Goal: Use online tool/utility: Use online tool/utility

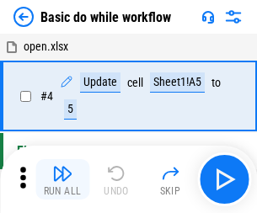
click at [62, 179] on img "button" at bounding box center [62, 173] width 20 height 20
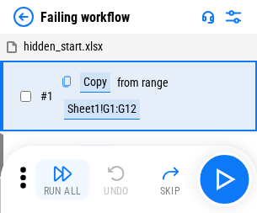
click at [62, 179] on img "button" at bounding box center [62, 173] width 20 height 20
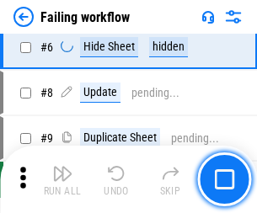
scroll to position [357, 0]
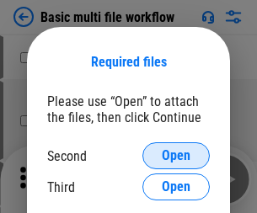
click at [176, 156] on span "Open" at bounding box center [176, 155] width 29 height 13
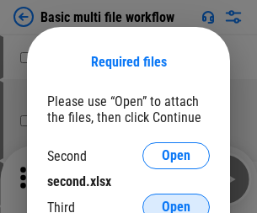
click at [176, 200] on span "Open" at bounding box center [176, 206] width 29 height 13
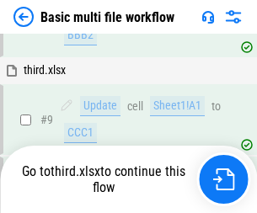
scroll to position [586, 0]
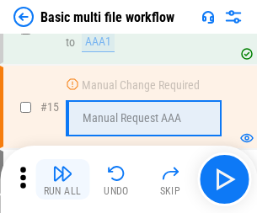
click at [62, 179] on img "button" at bounding box center [62, 173] width 20 height 20
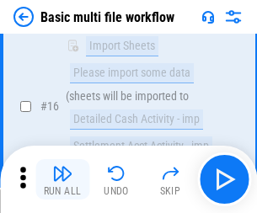
click at [62, 179] on img "button" at bounding box center [62, 173] width 20 height 20
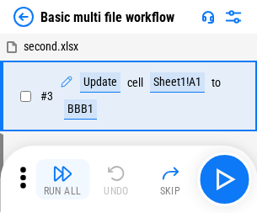
click at [62, 179] on img "button" at bounding box center [62, 173] width 20 height 20
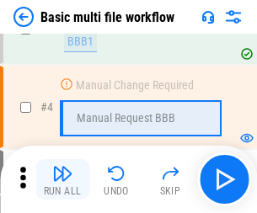
click at [62, 179] on img "button" at bounding box center [62, 173] width 20 height 20
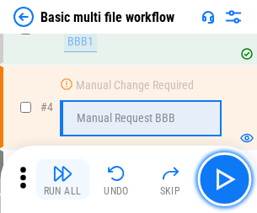
click at [62, 179] on img "button" at bounding box center [62, 173] width 20 height 20
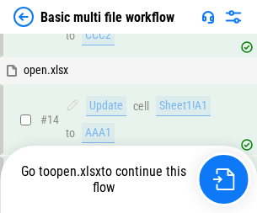
scroll to position [1002, 0]
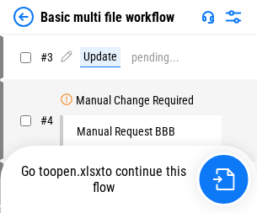
scroll to position [68, 0]
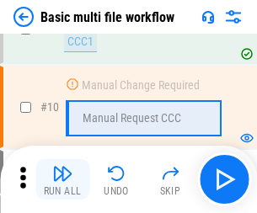
click at [62, 179] on img "button" at bounding box center [62, 173] width 20 height 20
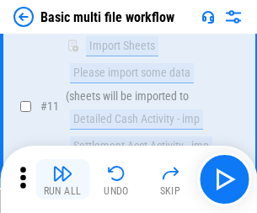
click at [62, 179] on img "button" at bounding box center [62, 173] width 20 height 20
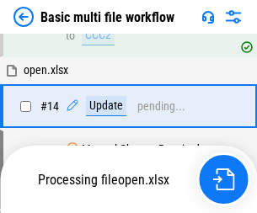
scroll to position [881, 0]
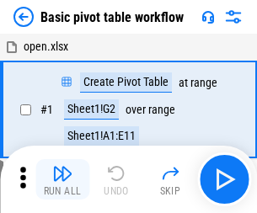
click at [62, 179] on img "button" at bounding box center [62, 173] width 20 height 20
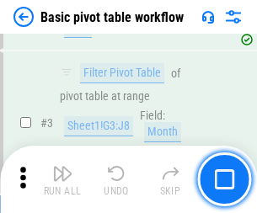
scroll to position [403, 0]
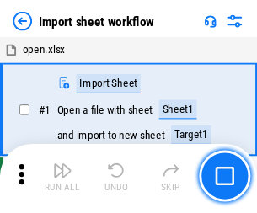
scroll to position [6, 0]
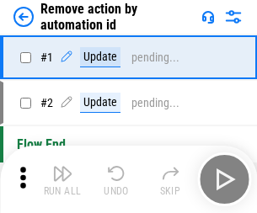
click at [62, 179] on img "button" at bounding box center [62, 173] width 20 height 20
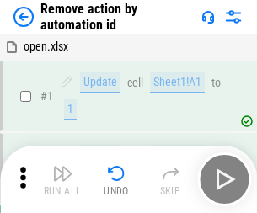
scroll to position [62, 0]
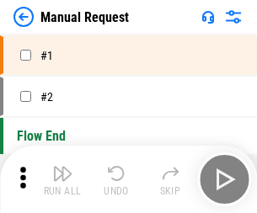
click at [62, 179] on img "button" at bounding box center [62, 173] width 20 height 20
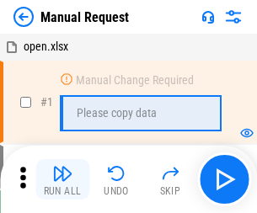
click at [62, 179] on img "button" at bounding box center [62, 173] width 20 height 20
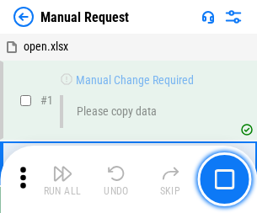
scroll to position [57, 0]
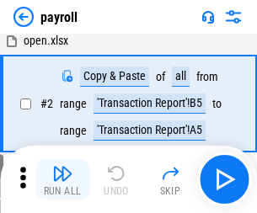
click at [62, 179] on img "button" at bounding box center [62, 173] width 20 height 20
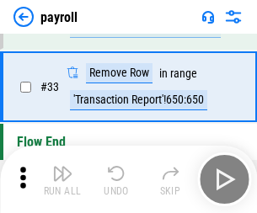
scroll to position [208, 0]
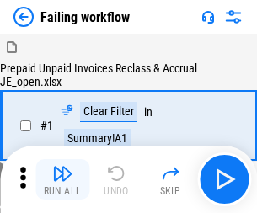
click at [62, 179] on img "button" at bounding box center [62, 173] width 20 height 20
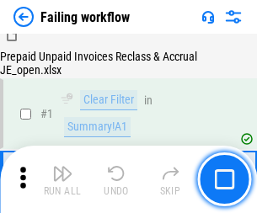
scroll to position [272, 0]
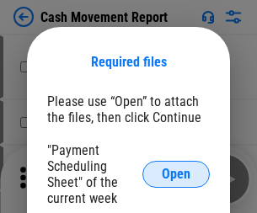
click at [176, 174] on span "Open" at bounding box center [176, 174] width 29 height 13
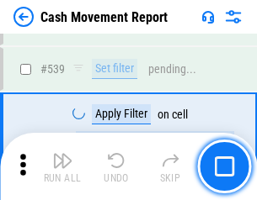
scroll to position [7475, 0]
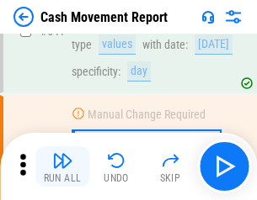
click at [62, 167] on img "button" at bounding box center [62, 161] width 20 height 20
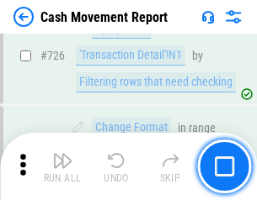
scroll to position [8787, 0]
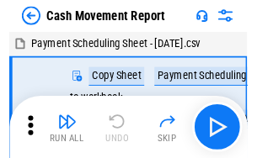
scroll to position [30, 0]
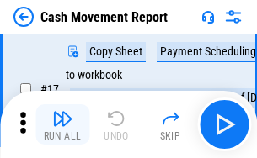
click at [62, 125] on img "button" at bounding box center [62, 119] width 20 height 20
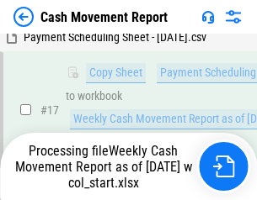
scroll to position [264, 0]
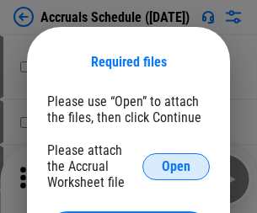
click at [176, 166] on span "Open" at bounding box center [176, 166] width 29 height 13
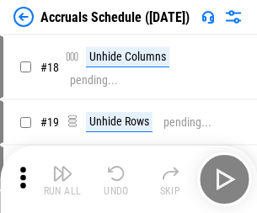
click at [62, 179] on img "button" at bounding box center [62, 173] width 20 height 20
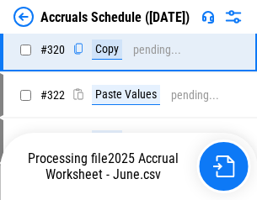
scroll to position [3133, 0]
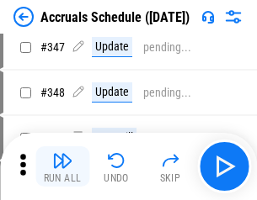
click at [62, 167] on img "button" at bounding box center [62, 161] width 20 height 20
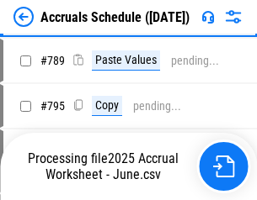
scroll to position [7075, 0]
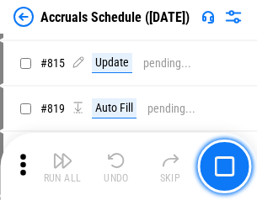
click at [62, 167] on img "button" at bounding box center [62, 161] width 20 height 20
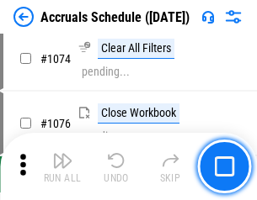
scroll to position [10087, 0]
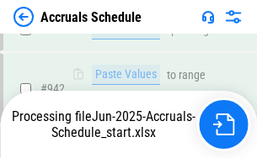
scroll to position [9263, 0]
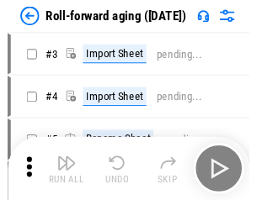
scroll to position [3, 0]
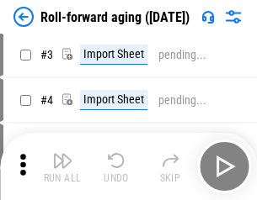
click at [62, 167] on img "button" at bounding box center [62, 161] width 20 height 20
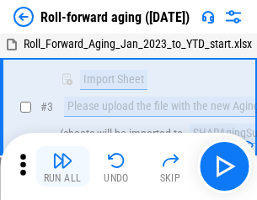
click at [62, 167] on img "button" at bounding box center [62, 161] width 20 height 20
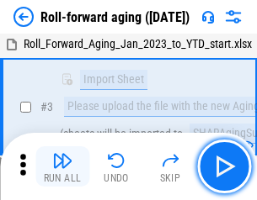
scroll to position [109, 0]
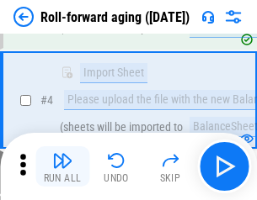
click at [62, 167] on img "button" at bounding box center [62, 161] width 20 height 20
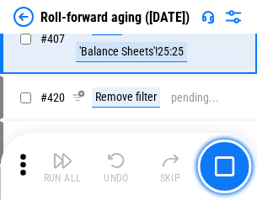
scroll to position [5840, 0]
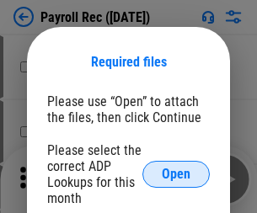
click at [176, 174] on span "Open" at bounding box center [176, 174] width 29 height 13
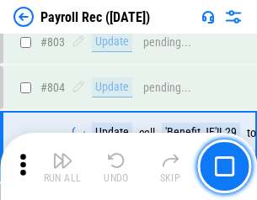
scroll to position [10700, 0]
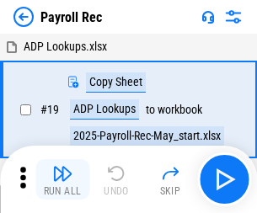
click at [62, 179] on img "button" at bounding box center [62, 173] width 20 height 20
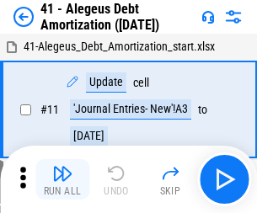
click at [62, 179] on img "button" at bounding box center [62, 173] width 20 height 20
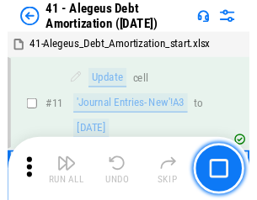
scroll to position [208, 0]
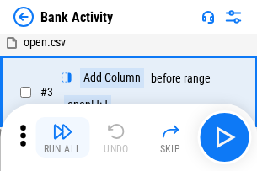
click at [62, 137] on img "button" at bounding box center [62, 131] width 20 height 20
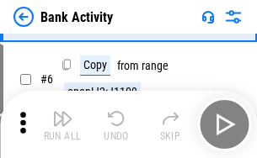
scroll to position [89, 0]
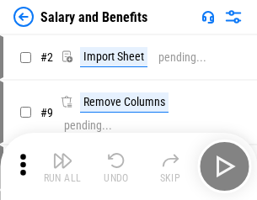
click at [62, 167] on img "button" at bounding box center [62, 161] width 20 height 20
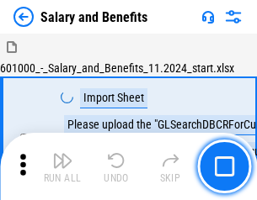
scroll to position [23, 0]
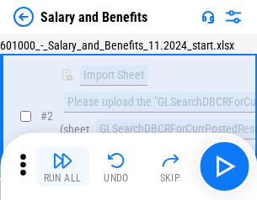
click at [62, 167] on img "button" at bounding box center [62, 161] width 20 height 20
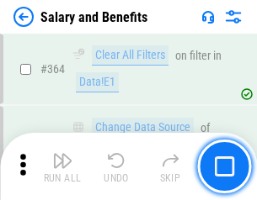
scroll to position [7931, 0]
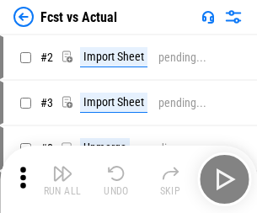
click at [62, 167] on img "button" at bounding box center [62, 173] width 20 height 20
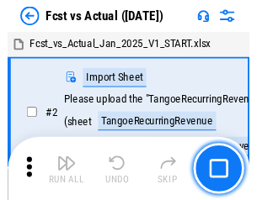
scroll to position [22, 0]
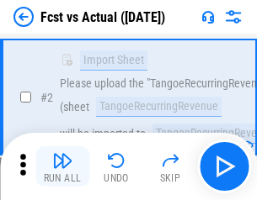
click at [62, 167] on img "button" at bounding box center [62, 161] width 20 height 20
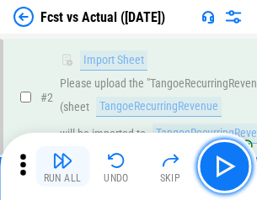
scroll to position [157, 0]
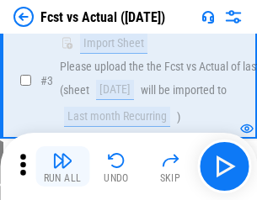
click at [62, 167] on img "button" at bounding box center [62, 161] width 20 height 20
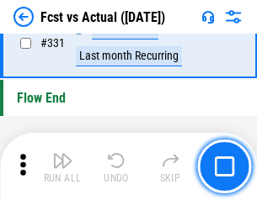
scroll to position [8062, 0]
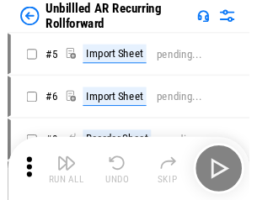
scroll to position [36, 0]
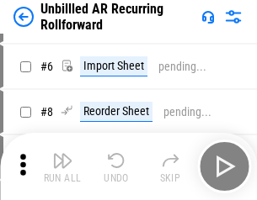
click at [62, 167] on img "button" at bounding box center [62, 161] width 20 height 20
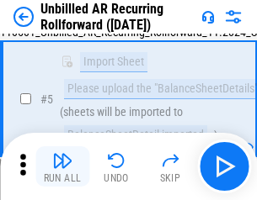
click at [62, 167] on img "button" at bounding box center [62, 161] width 20 height 20
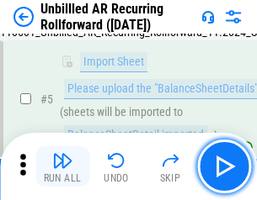
scroll to position [158, 0]
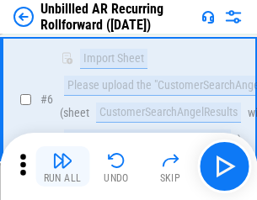
click at [62, 167] on img "button" at bounding box center [62, 161] width 20 height 20
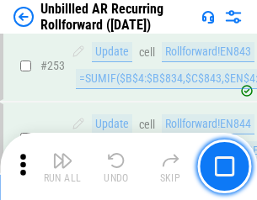
scroll to position [5721, 0]
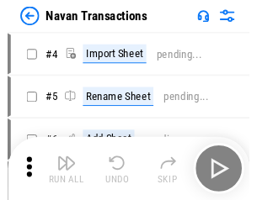
scroll to position [27, 0]
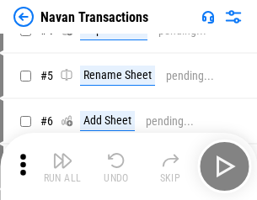
click at [62, 167] on img "button" at bounding box center [62, 161] width 20 height 20
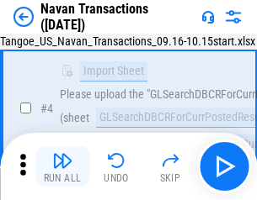
click at [62, 167] on img "button" at bounding box center [62, 161] width 20 height 20
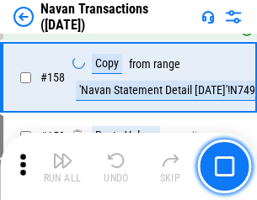
scroll to position [5460, 0]
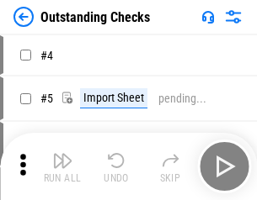
click at [62, 167] on img "button" at bounding box center [62, 161] width 20 height 20
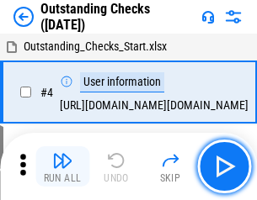
scroll to position [71, 0]
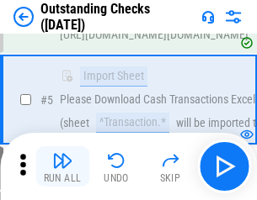
click at [62, 167] on img "button" at bounding box center [62, 161] width 20 height 20
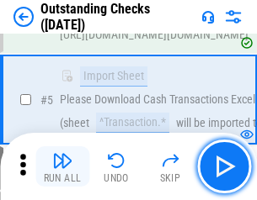
scroll to position [176, 0]
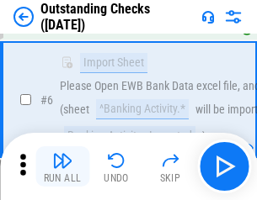
click at [62, 167] on img "button" at bounding box center [62, 161] width 20 height 20
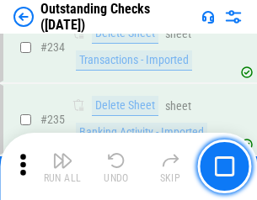
scroll to position [5114, 0]
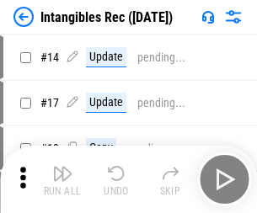
click at [62, 179] on img "button" at bounding box center [62, 173] width 20 height 20
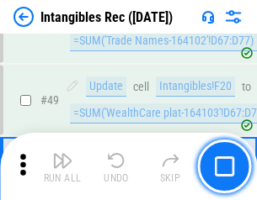
scroll to position [656, 0]
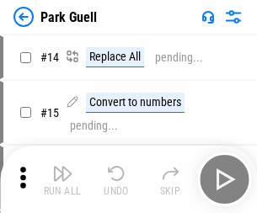
click at [62, 167] on img "button" at bounding box center [62, 173] width 20 height 20
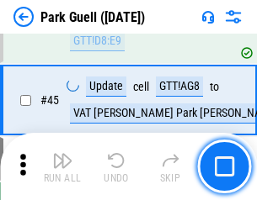
scroll to position [2106, 0]
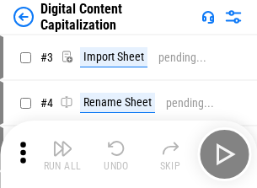
click at [62, 141] on img "button" at bounding box center [62, 148] width 20 height 20
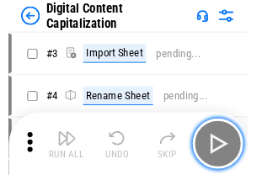
scroll to position [49, 0]
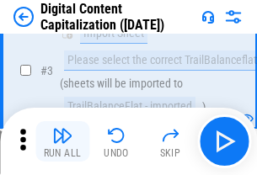
click at [62, 141] on img "button" at bounding box center [62, 135] width 20 height 20
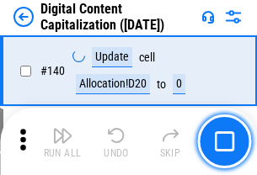
scroll to position [1786, 0]
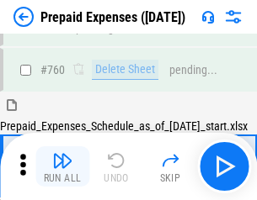
click at [62, 167] on img "button" at bounding box center [62, 161] width 20 height 20
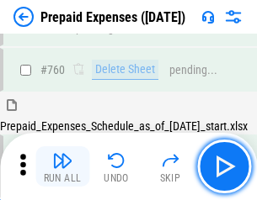
scroll to position [4668, 0]
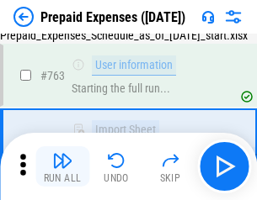
click at [62, 167] on img "button" at bounding box center [62, 161] width 20 height 20
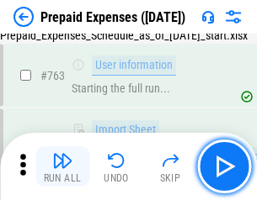
scroll to position [4767, 0]
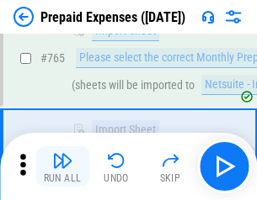
click at [62, 167] on img "button" at bounding box center [62, 161] width 20 height 20
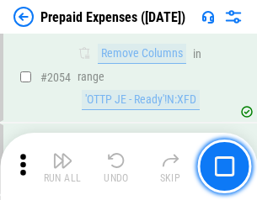
scroll to position [17605, 0]
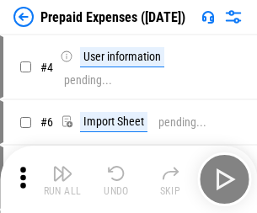
click at [62, 179] on img "button" at bounding box center [62, 173] width 20 height 20
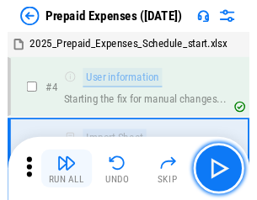
scroll to position [74, 0]
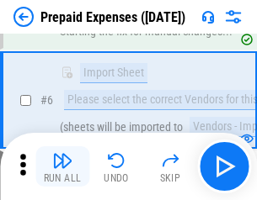
click at [62, 167] on img "button" at bounding box center [62, 161] width 20 height 20
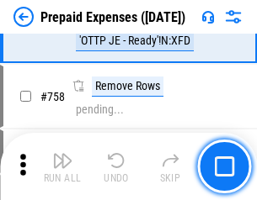
scroll to position [6001, 0]
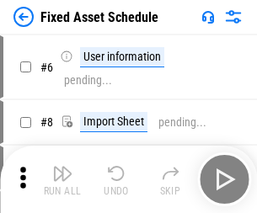
click at [62, 179] on img "button" at bounding box center [62, 173] width 20 height 20
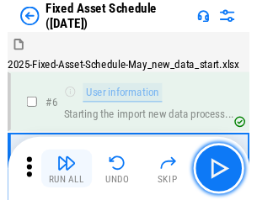
scroll to position [91, 0]
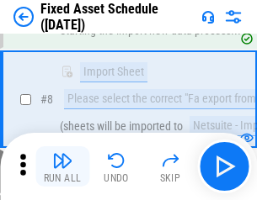
click at [62, 167] on img "button" at bounding box center [62, 161] width 20 height 20
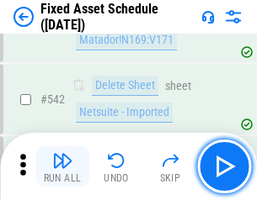
scroll to position [6004, 0]
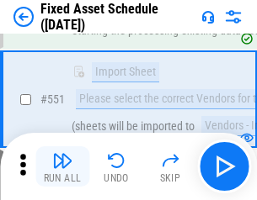
click at [62, 167] on img "button" at bounding box center [62, 161] width 20 height 20
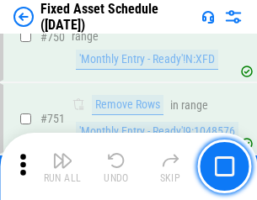
scroll to position [8211, 0]
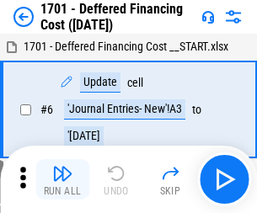
click at [62, 179] on img "button" at bounding box center [62, 173] width 20 height 20
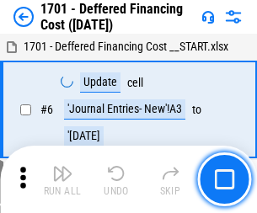
scroll to position [202, 0]
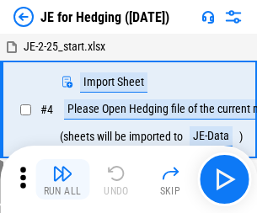
click at [62, 167] on img "button" at bounding box center [62, 173] width 20 height 20
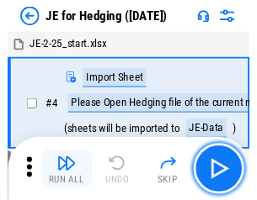
scroll to position [3, 0]
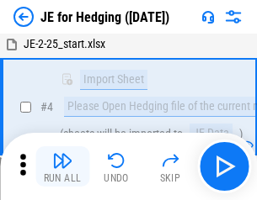
click at [62, 167] on img "button" at bounding box center [62, 161] width 20 height 20
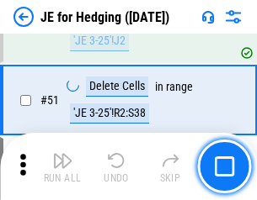
scroll to position [1091, 0]
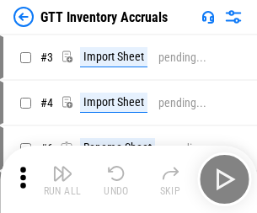
click at [62, 167] on img "button" at bounding box center [62, 173] width 20 height 20
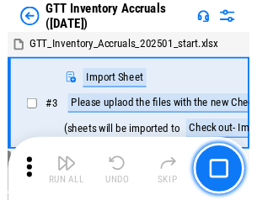
scroll to position [3, 0]
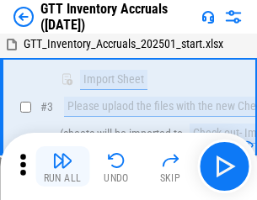
click at [62, 167] on img "button" at bounding box center [62, 161] width 20 height 20
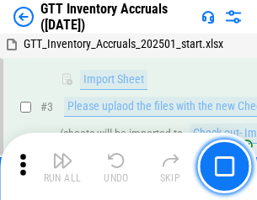
scroll to position [109, 0]
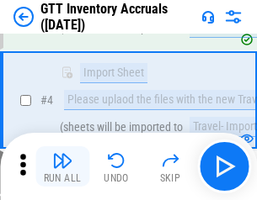
click at [62, 167] on img "button" at bounding box center [62, 161] width 20 height 20
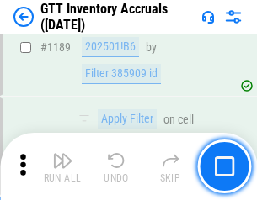
scroll to position [13753, 0]
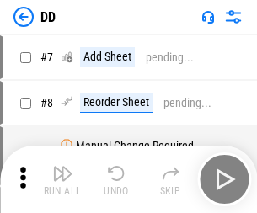
click at [62, 179] on img "button" at bounding box center [62, 173] width 20 height 20
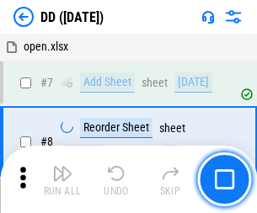
scroll to position [163, 0]
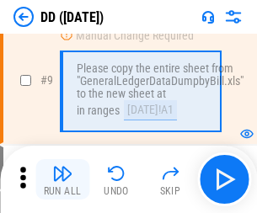
click at [62, 179] on img "button" at bounding box center [62, 173] width 20 height 20
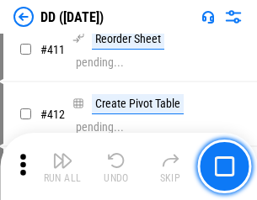
scroll to position [7535, 0]
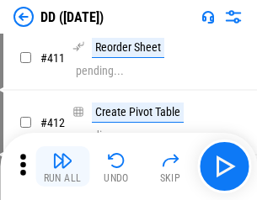
click at [62, 167] on img "button" at bounding box center [62, 161] width 20 height 20
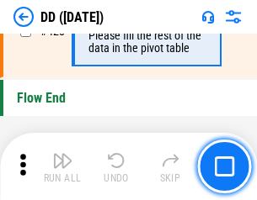
scroll to position [8061, 0]
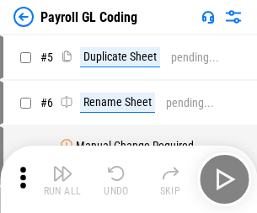
click at [62, 179] on img "button" at bounding box center [62, 173] width 20 height 20
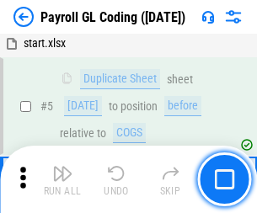
scroll to position [202, 0]
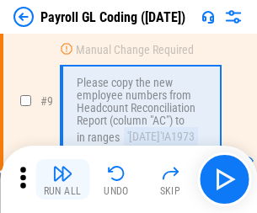
click at [62, 179] on img "button" at bounding box center [62, 173] width 20 height 20
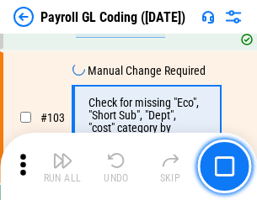
scroll to position [3951, 0]
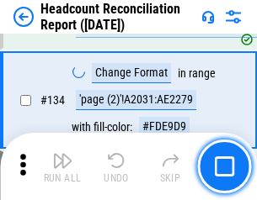
scroll to position [2024, 0]
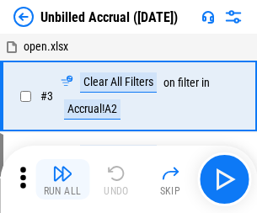
click at [62, 179] on img "button" at bounding box center [62, 173] width 20 height 20
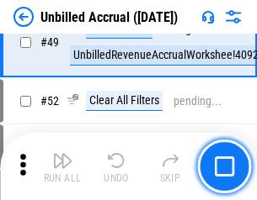
scroll to position [1528, 0]
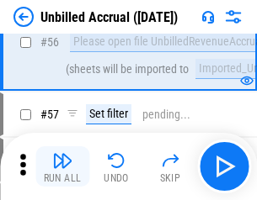
click at [62, 167] on img "button" at bounding box center [62, 161] width 20 height 20
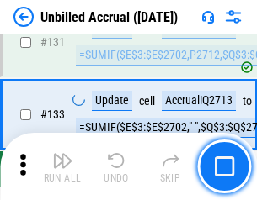
scroll to position [5017, 0]
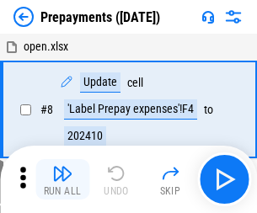
click at [62, 179] on img "button" at bounding box center [62, 173] width 20 height 20
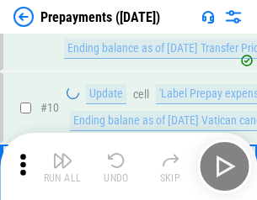
scroll to position [105, 0]
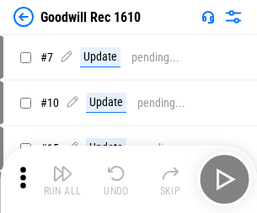
click at [62, 179] on img "button" at bounding box center [62, 173] width 20 height 20
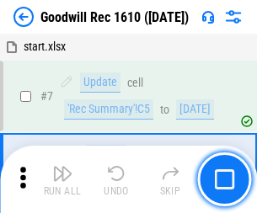
scroll to position [288, 0]
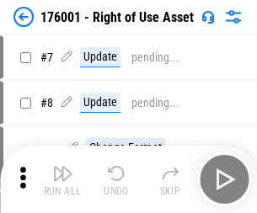
click at [62, 179] on img "button" at bounding box center [62, 173] width 20 height 20
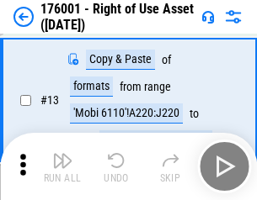
scroll to position [109, 0]
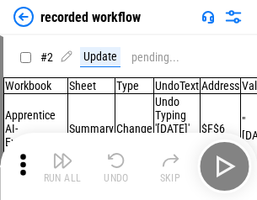
click at [62, 167] on img "button" at bounding box center [62, 161] width 20 height 20
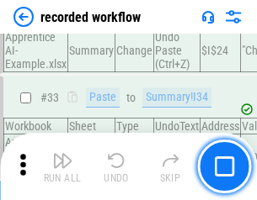
scroll to position [5264, 0]
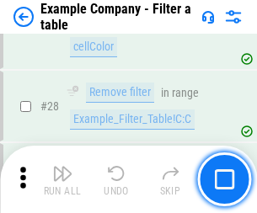
scroll to position [1541, 0]
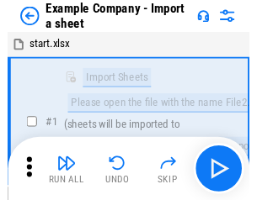
scroll to position [26, 0]
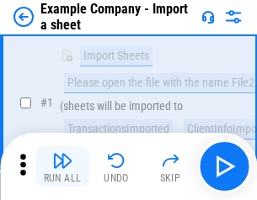
click at [62, 167] on img "button" at bounding box center [62, 161] width 20 height 20
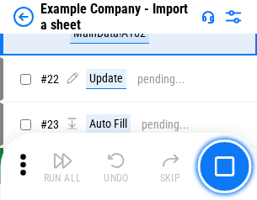
scroll to position [372, 0]
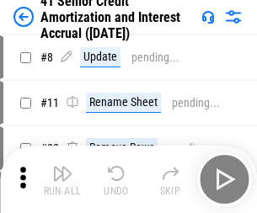
click at [62, 167] on img "button" at bounding box center [62, 173] width 20 height 20
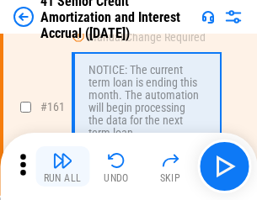
click at [62, 167] on img "button" at bounding box center [62, 161] width 20 height 20
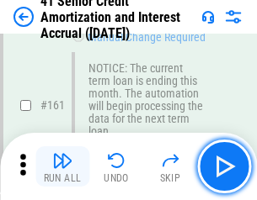
scroll to position [1801, 0]
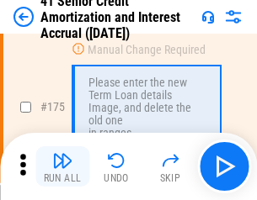
click at [62, 167] on img "button" at bounding box center [62, 161] width 20 height 20
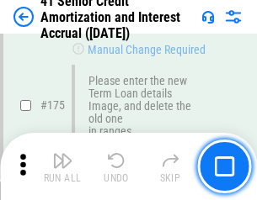
scroll to position [1972, 0]
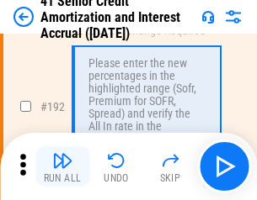
click at [62, 167] on img "button" at bounding box center [62, 161] width 20 height 20
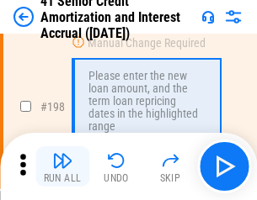
click at [62, 167] on img "button" at bounding box center [62, 161] width 20 height 20
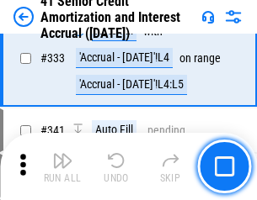
scroll to position [4302, 0]
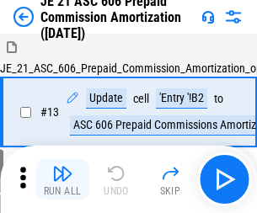
click at [62, 167] on img "button" at bounding box center [62, 173] width 20 height 20
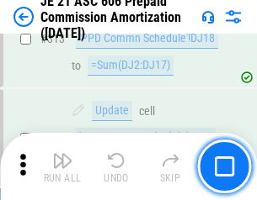
scroll to position [3145, 0]
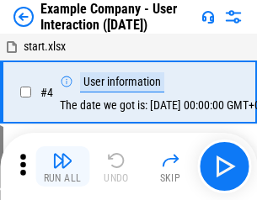
click at [62, 167] on img "button" at bounding box center [62, 161] width 20 height 20
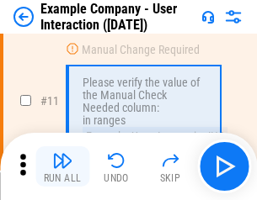
click at [62, 167] on img "button" at bounding box center [62, 161] width 20 height 20
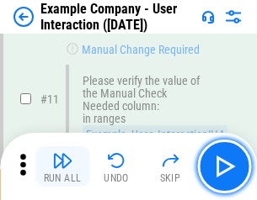
scroll to position [365, 0]
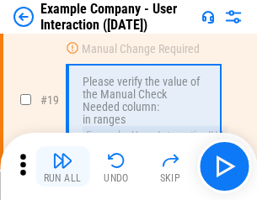
click at [62, 167] on img "button" at bounding box center [62, 161] width 20 height 20
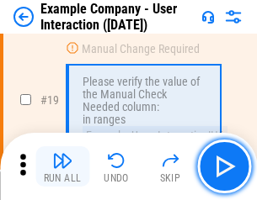
click at [62, 167] on img "button" at bounding box center [62, 161] width 20 height 20
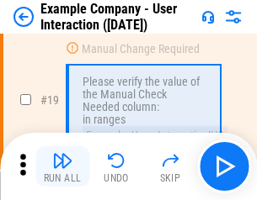
click at [62, 167] on img "button" at bounding box center [62, 161] width 20 height 20
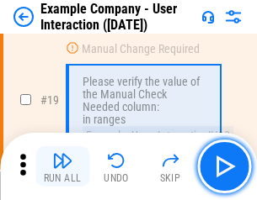
click at [62, 167] on img "button" at bounding box center [62, 161] width 20 height 20
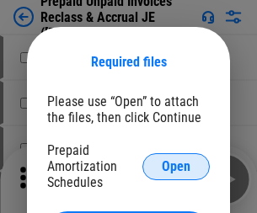
click at [176, 166] on span "Open" at bounding box center [176, 166] width 29 height 13
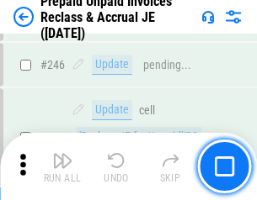
scroll to position [2274, 0]
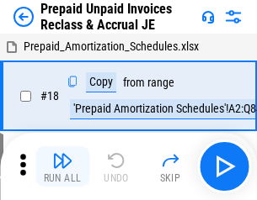
click at [62, 167] on img "button" at bounding box center [62, 161] width 20 height 20
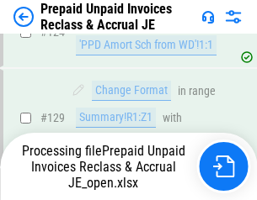
scroll to position [1465, 0]
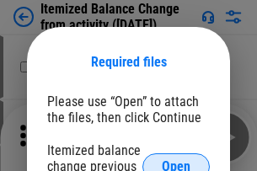
click at [176, 160] on span "Open" at bounding box center [176, 166] width 29 height 13
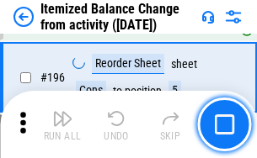
scroll to position [3241, 0]
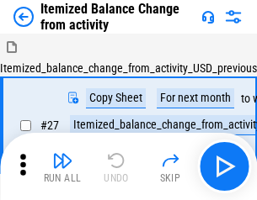
scroll to position [26, 0]
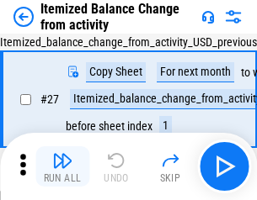
click at [62, 167] on img "button" at bounding box center [62, 161] width 20 height 20
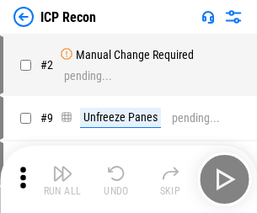
scroll to position [8, 0]
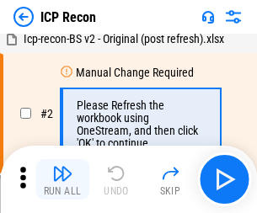
click at [62, 179] on img "button" at bounding box center [62, 173] width 20 height 20
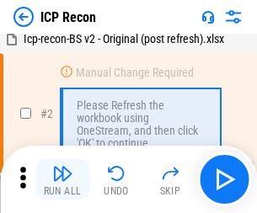
click at [62, 179] on img "button" at bounding box center [62, 173] width 20 height 20
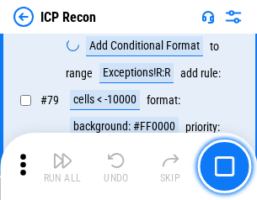
scroll to position [1651, 0]
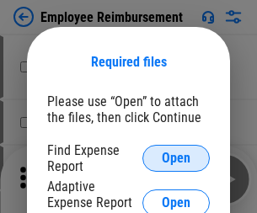
click at [176, 158] on span "Open" at bounding box center [176, 158] width 29 height 13
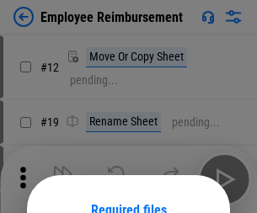
scroll to position [148, 0]
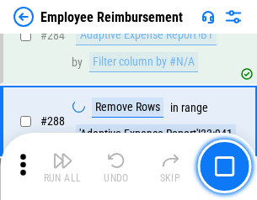
scroll to position [4578, 0]
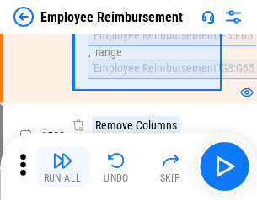
click at [62, 167] on img "button" at bounding box center [62, 161] width 20 height 20
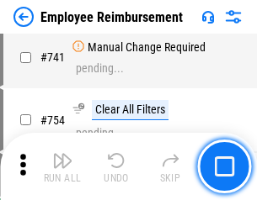
scroll to position [11816, 0]
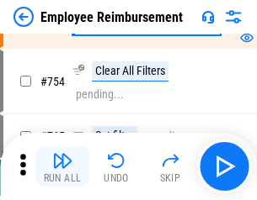
click at [62, 167] on img "button" at bounding box center [62, 161] width 20 height 20
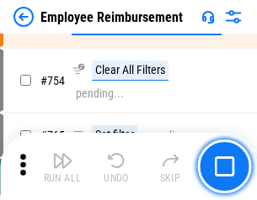
click at [62, 167] on img "button" at bounding box center [62, 161] width 20 height 20
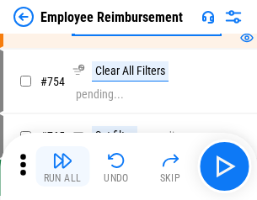
click at [62, 167] on img "button" at bounding box center [62, 161] width 20 height 20
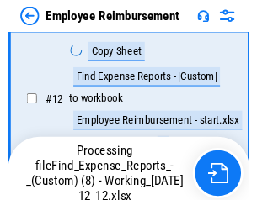
scroll to position [343, 0]
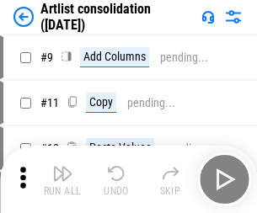
click at [62, 179] on img "button" at bounding box center [62, 173] width 20 height 20
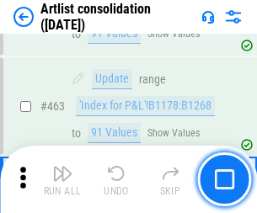
scroll to position [7375, 0]
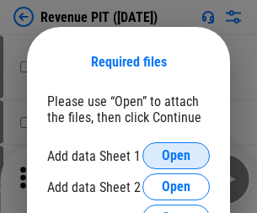
click at [176, 156] on span "Open" at bounding box center [176, 155] width 29 height 13
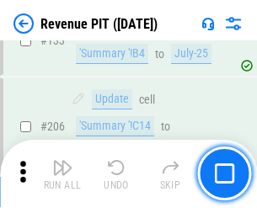
scroll to position [1711, 0]
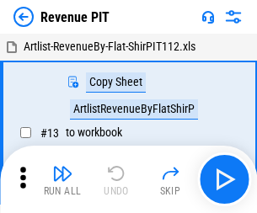
scroll to position [26, 0]
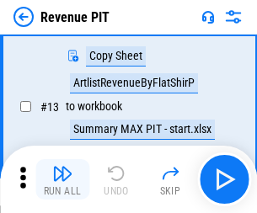
click at [62, 179] on img "button" at bounding box center [62, 173] width 20 height 20
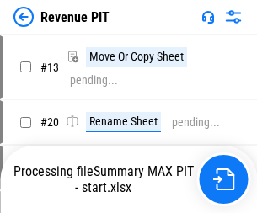
scroll to position [19, 0]
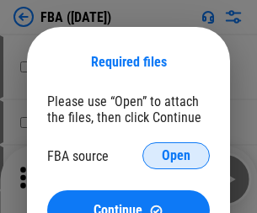
click at [176, 156] on span "Open" at bounding box center [176, 155] width 29 height 13
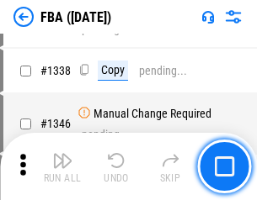
scroll to position [17619, 0]
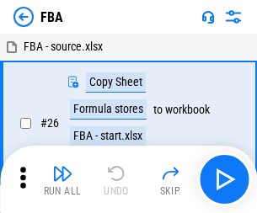
scroll to position [17, 0]
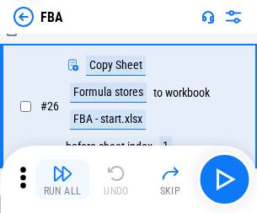
click at [62, 179] on img "button" at bounding box center [62, 173] width 20 height 20
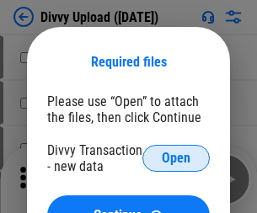
click at [176, 158] on span "Open" at bounding box center [176, 158] width 29 height 13
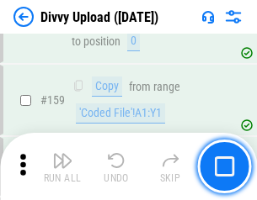
scroll to position [1744, 0]
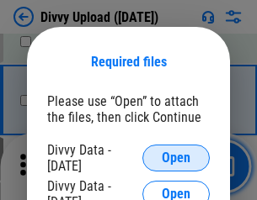
click at [176, 158] on span "Open" at bounding box center [176, 158] width 29 height 13
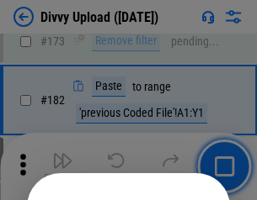
scroll to position [1891, 0]
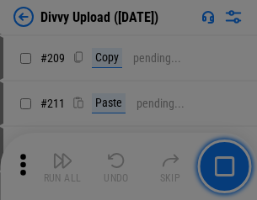
scroll to position [2861, 0]
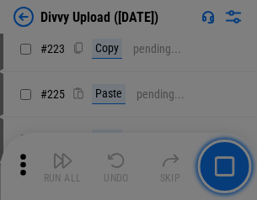
scroll to position [3361, 0]
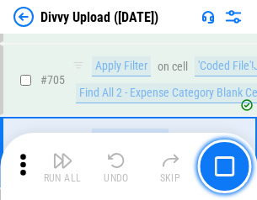
scroll to position [11521, 0]
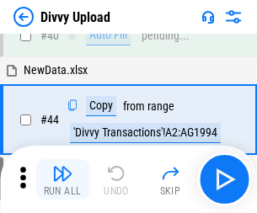
click at [62, 179] on img "button" at bounding box center [62, 173] width 20 height 20
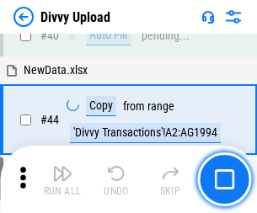
scroll to position [185, 0]
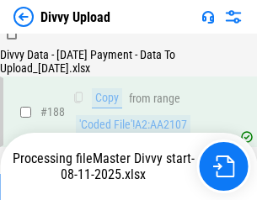
scroll to position [1982, 0]
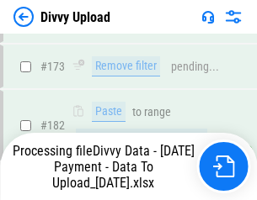
scroll to position [1885, 0]
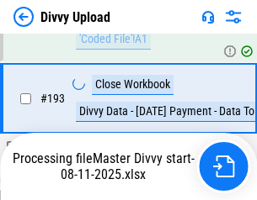
scroll to position [2354, 0]
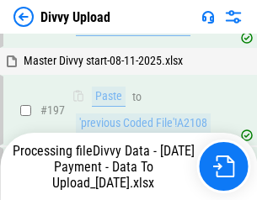
scroll to position [2627, 0]
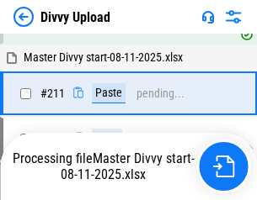
scroll to position [3255, 0]
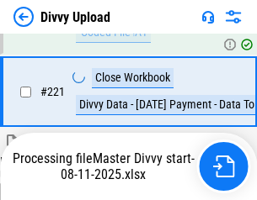
scroll to position [3742, 0]
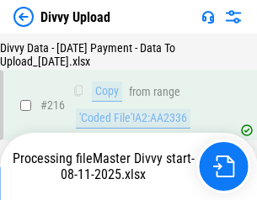
scroll to position [3468, 0]
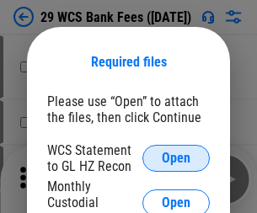
click at [176, 158] on span "Open" at bounding box center [176, 158] width 29 height 13
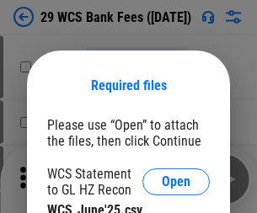
scroll to position [24, 0]
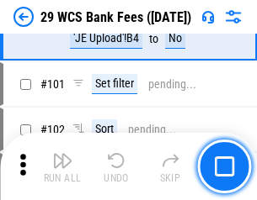
scroll to position [1641, 0]
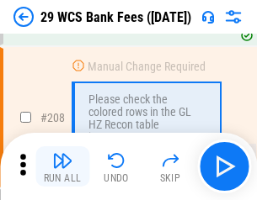
click at [62, 167] on img "button" at bounding box center [62, 161] width 20 height 20
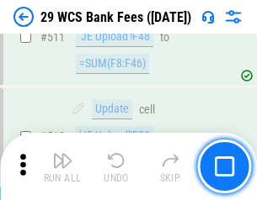
scroll to position [8473, 0]
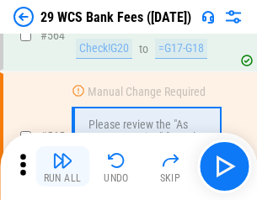
click at [62, 167] on img "button" at bounding box center [62, 161] width 20 height 20
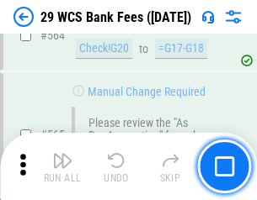
scroll to position [9108, 0]
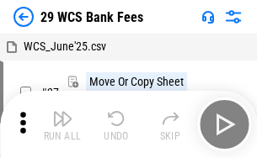
scroll to position [30, 0]
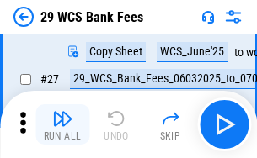
click at [62, 125] on img "button" at bounding box center [62, 119] width 20 height 20
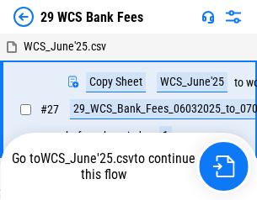
scroll to position [9, 0]
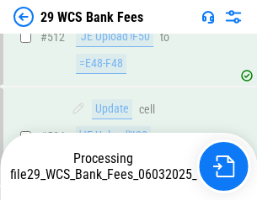
scroll to position [8890, 0]
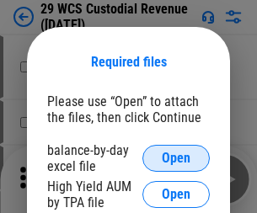
click at [176, 158] on span "Open" at bounding box center [176, 158] width 29 height 13
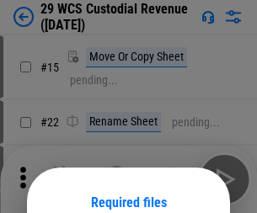
scroll to position [141, 0]
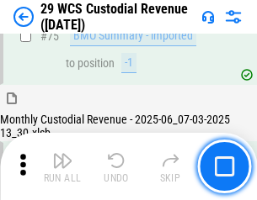
scroll to position [1759, 0]
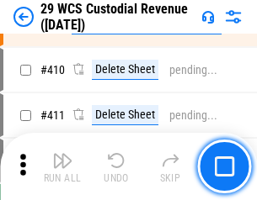
click at [62, 167] on img "button" at bounding box center [62, 161] width 20 height 20
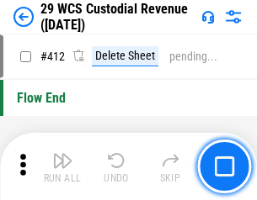
scroll to position [8043, 0]
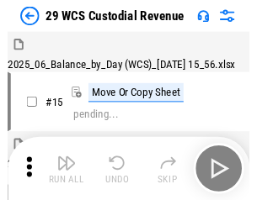
scroll to position [40, 0]
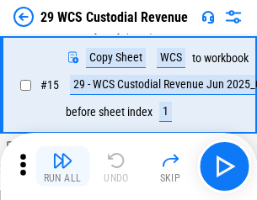
click at [62, 167] on img "button" at bounding box center [62, 161] width 20 height 20
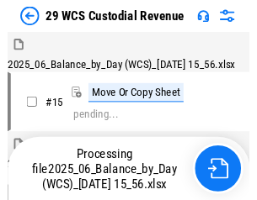
scroll to position [40, 0]
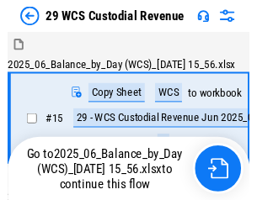
scroll to position [31, 0]
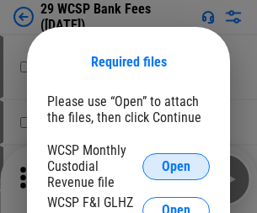
click at [176, 166] on span "Open" at bounding box center [176, 166] width 29 height 13
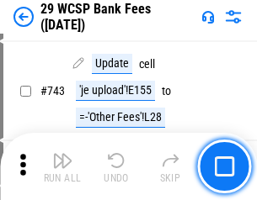
scroll to position [8487, 0]
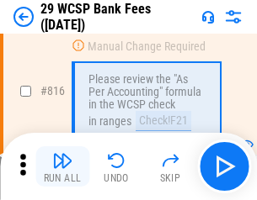
click at [62, 167] on img "button" at bounding box center [62, 161] width 20 height 20
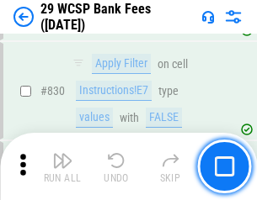
scroll to position [10686, 0]
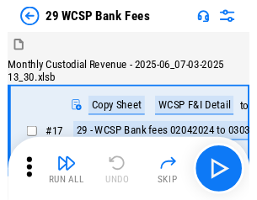
scroll to position [40, 0]
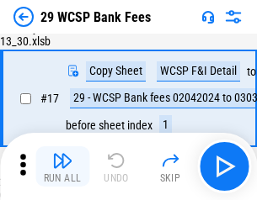
click at [62, 167] on img "button" at bounding box center [62, 161] width 20 height 20
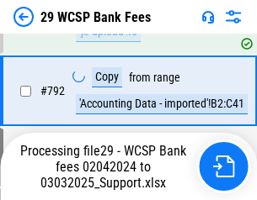
scroll to position [10270, 0]
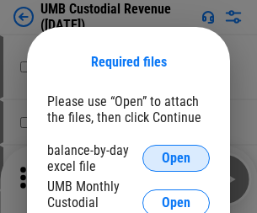
click at [176, 158] on span "Open" at bounding box center [176, 158] width 29 height 13
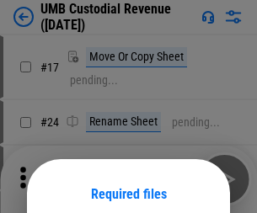
scroll to position [132, 0]
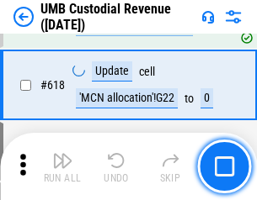
scroll to position [8676, 0]
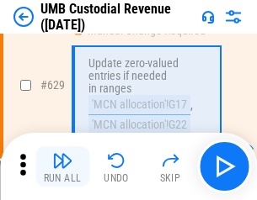
click at [62, 167] on img "button" at bounding box center [62, 161] width 20 height 20
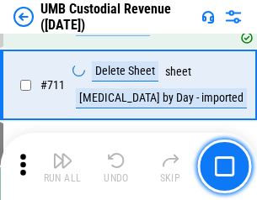
scroll to position [10252, 0]
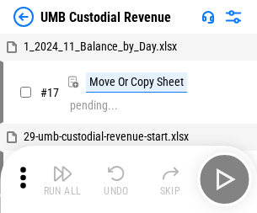
scroll to position [13, 0]
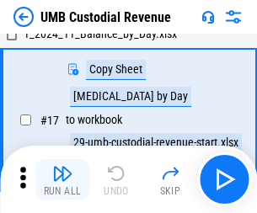
click at [62, 179] on img "button" at bounding box center [62, 173] width 20 height 20
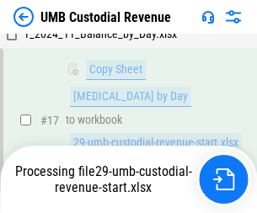
scroll to position [333, 0]
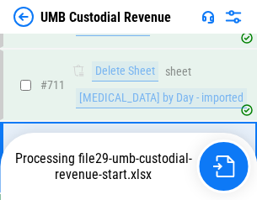
scroll to position [10213, 0]
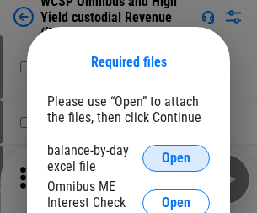
click at [176, 158] on span "Open" at bounding box center [176, 158] width 29 height 13
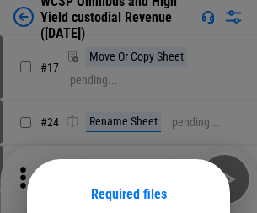
scroll to position [132, 0]
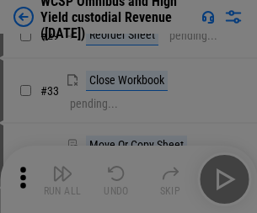
scroll to position [385, 0]
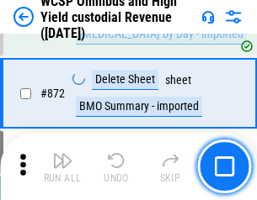
scroll to position [14254, 0]
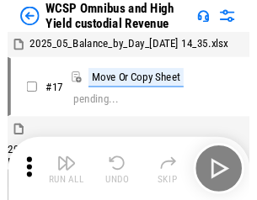
scroll to position [9, 0]
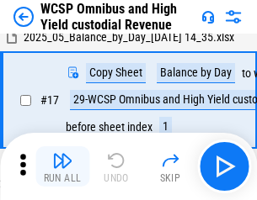
click at [62, 167] on img "button" at bounding box center [62, 161] width 20 height 20
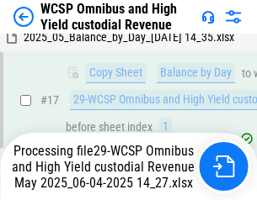
scroll to position [350, 0]
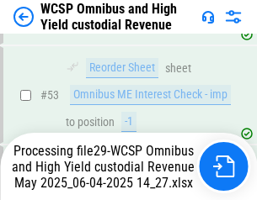
scroll to position [1231, 0]
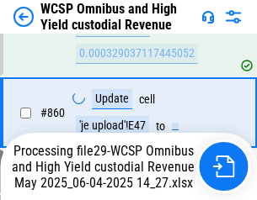
scroll to position [14070, 0]
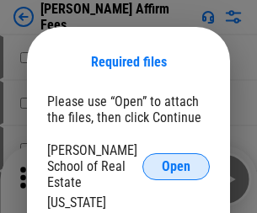
click at [176, 160] on span "Open" at bounding box center [176, 166] width 29 height 13
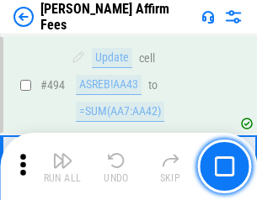
scroll to position [4579, 0]
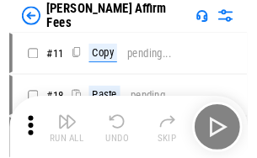
scroll to position [17, 0]
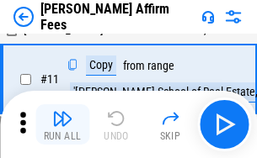
click at [62, 125] on img "button" at bounding box center [62, 119] width 20 height 20
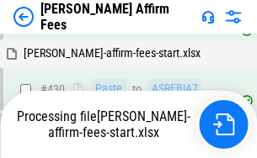
scroll to position [3822, 0]
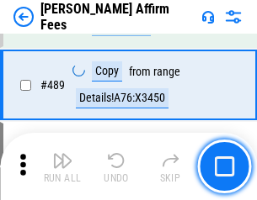
scroll to position [4396, 0]
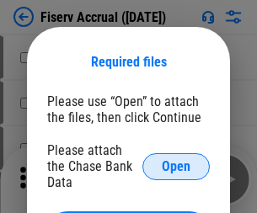
click at [176, 160] on span "Open" at bounding box center [176, 166] width 29 height 13
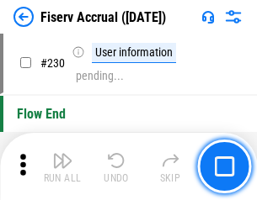
scroll to position [5337, 0]
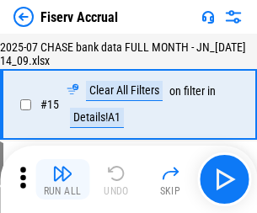
click at [62, 179] on img "button" at bounding box center [62, 173] width 20 height 20
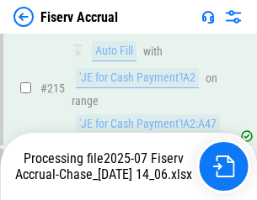
scroll to position [5317, 0]
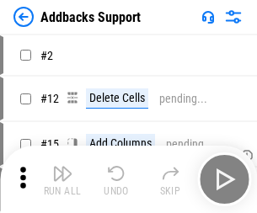
click at [62, 167] on img "button" at bounding box center [62, 173] width 20 height 20
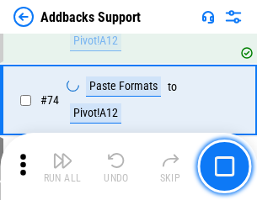
scroll to position [1226, 0]
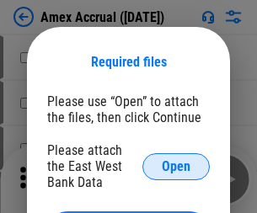
click at [176, 166] on span "Open" at bounding box center [176, 166] width 29 height 13
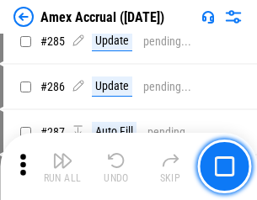
scroll to position [4611, 0]
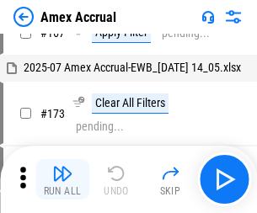
click at [62, 179] on img "button" at bounding box center [62, 173] width 20 height 20
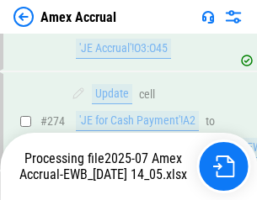
scroll to position [5019, 0]
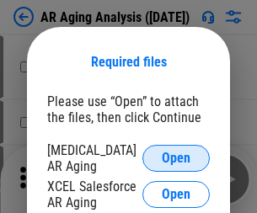
click at [176, 156] on span "Open" at bounding box center [176, 158] width 29 height 13
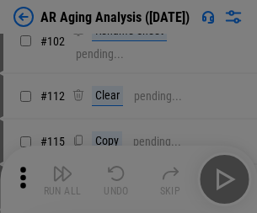
scroll to position [232, 0]
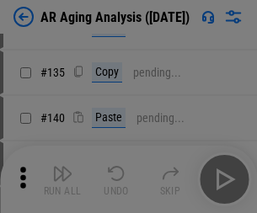
scroll to position [507, 0]
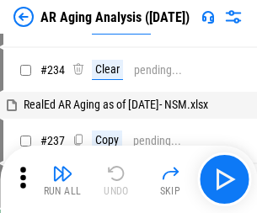
scroll to position [17, 0]
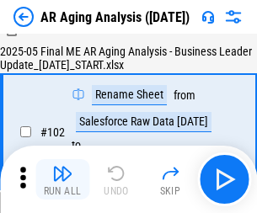
click at [62, 179] on img "button" at bounding box center [62, 173] width 20 height 20
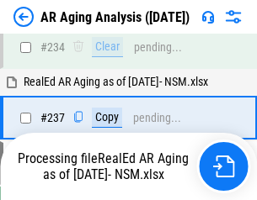
scroll to position [2611, 0]
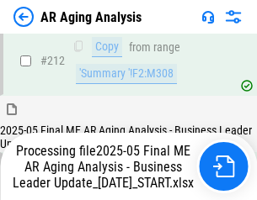
scroll to position [2591, 0]
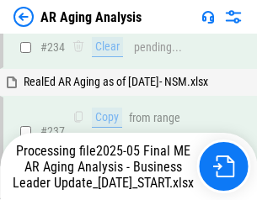
scroll to position [2661, 0]
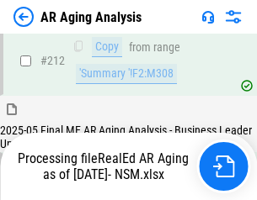
scroll to position [2532, 0]
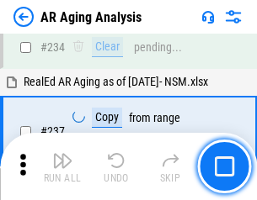
scroll to position [2591, 0]
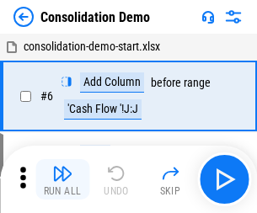
click at [62, 179] on img "button" at bounding box center [62, 173] width 20 height 20
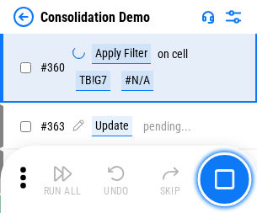
scroll to position [5645, 0]
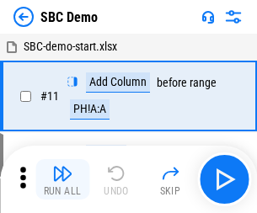
click at [62, 179] on img "button" at bounding box center [62, 173] width 20 height 20
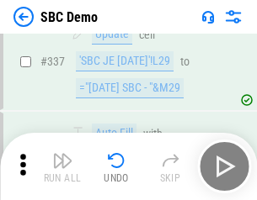
scroll to position [4430, 0]
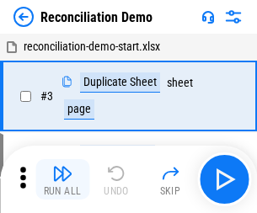
click at [62, 179] on img "button" at bounding box center [62, 173] width 20 height 20
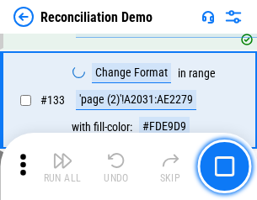
scroll to position [2000, 0]
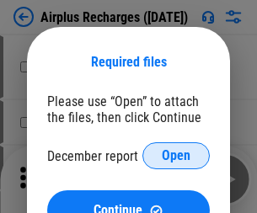
click at [176, 156] on span "Open" at bounding box center [176, 155] width 29 height 13
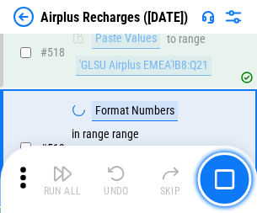
scroll to position [7247, 0]
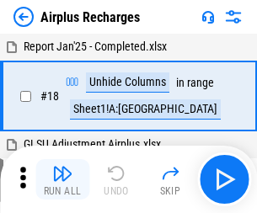
click at [62, 179] on img "button" at bounding box center [62, 173] width 20 height 20
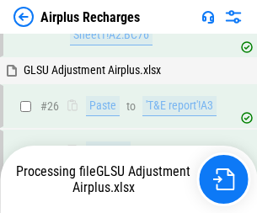
scroll to position [428, 0]
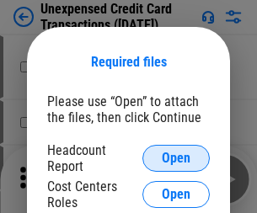
click at [176, 158] on span "Open" at bounding box center [176, 158] width 29 height 13
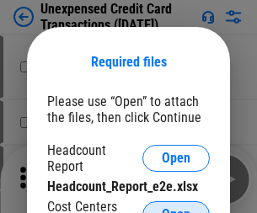
click at [176, 208] on span "Open" at bounding box center [176, 214] width 29 height 13
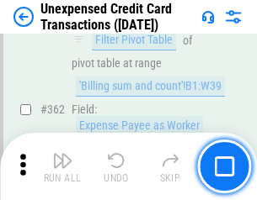
scroll to position [4331, 0]
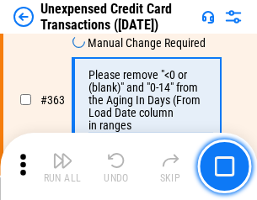
click at [62, 167] on img "button" at bounding box center [62, 161] width 20 height 20
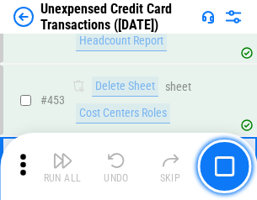
scroll to position [5744, 0]
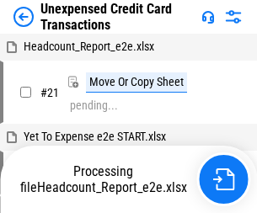
scroll to position [26, 0]
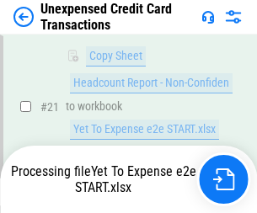
scroll to position [274, 0]
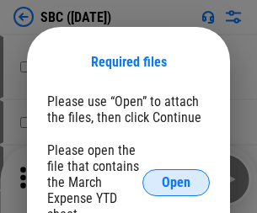
click at [176, 182] on span "Open" at bounding box center [176, 182] width 29 height 13
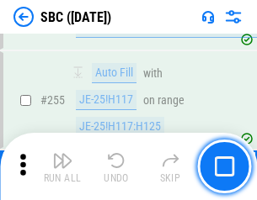
scroll to position [3291, 0]
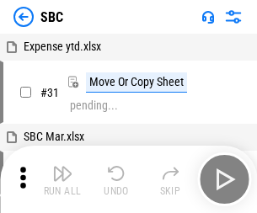
scroll to position [17, 0]
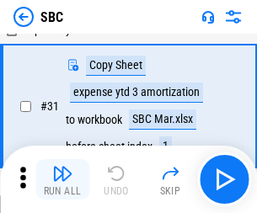
click at [62, 179] on img "button" at bounding box center [62, 173] width 20 height 20
